Goal: Information Seeking & Learning: Learn about a topic

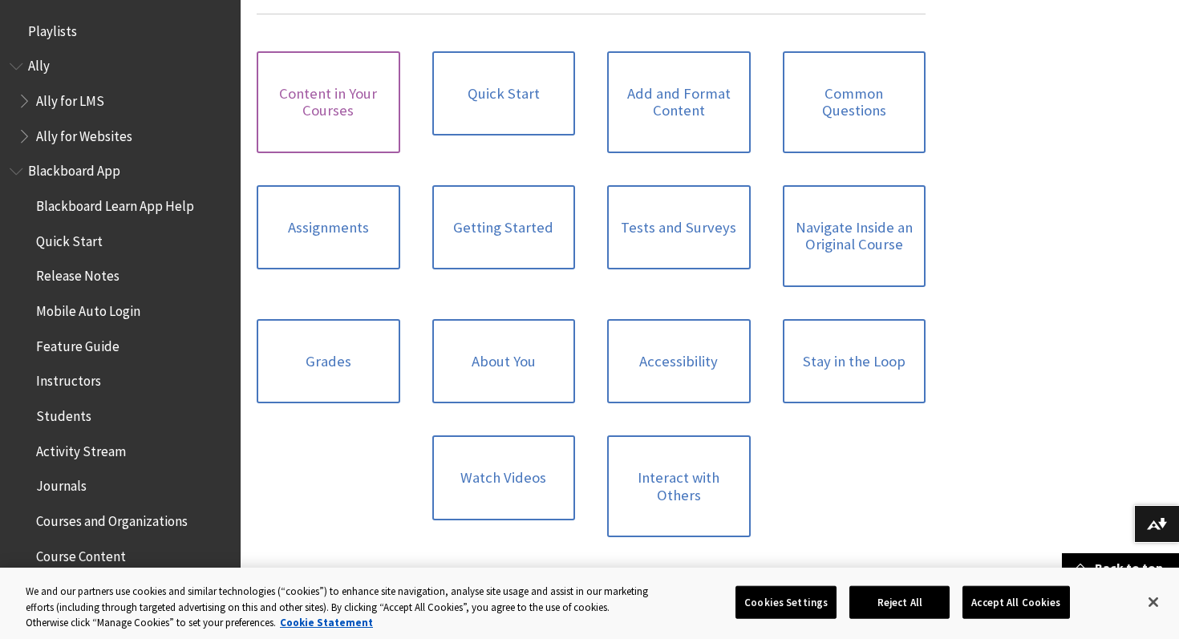
click at [367, 107] on link "Content in Your Courses" at bounding box center [329, 102] width 144 height 102
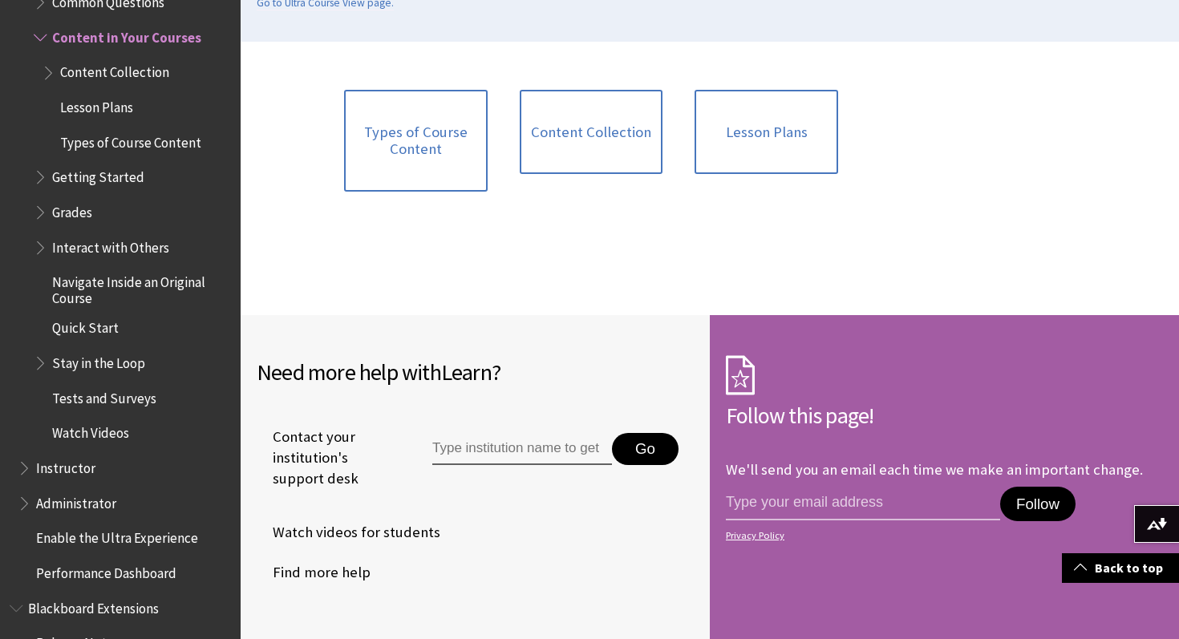
scroll to position [427, 0]
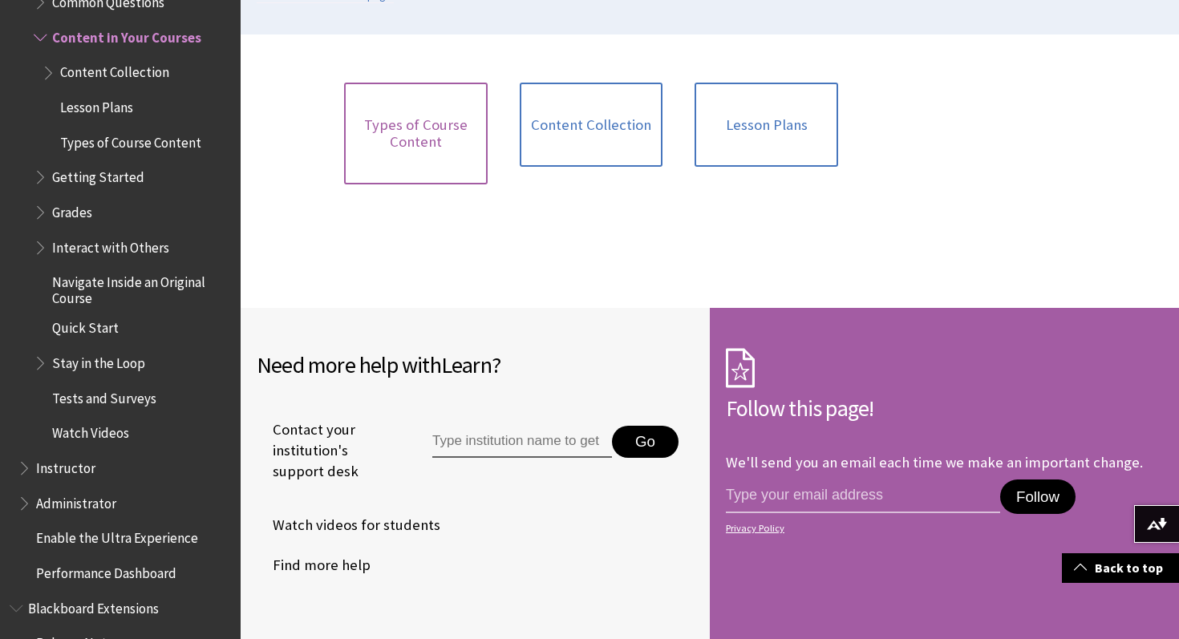
click at [443, 162] on link "Types of Course Content" at bounding box center [416, 134] width 144 height 102
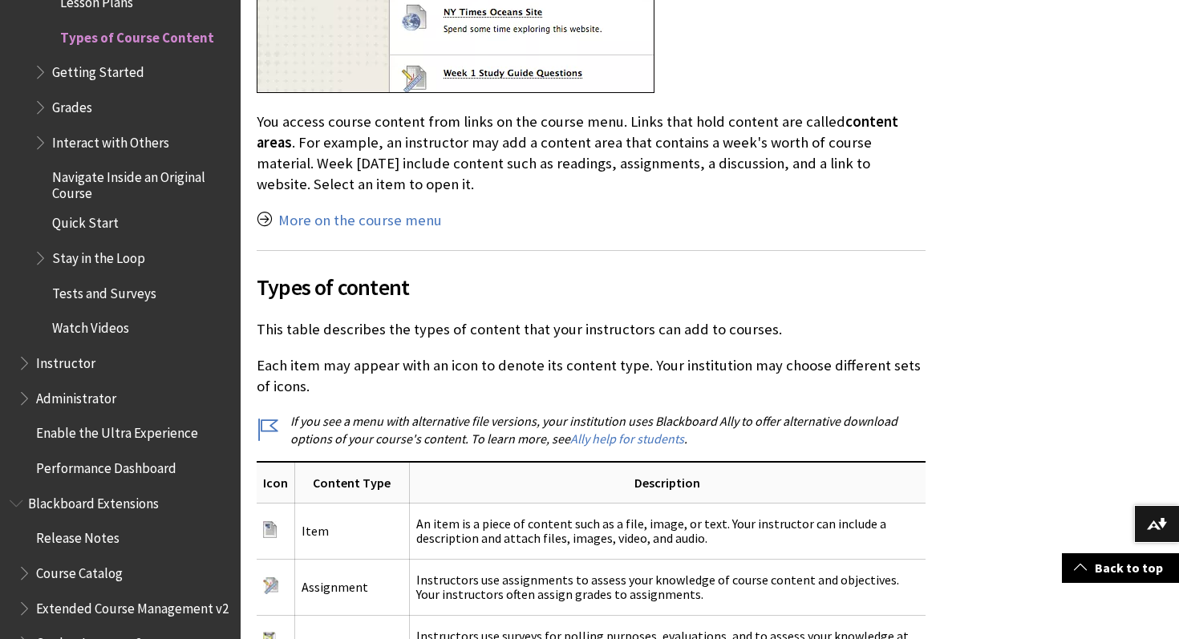
scroll to position [978, 0]
